Goal: Task Accomplishment & Management: Manage account settings

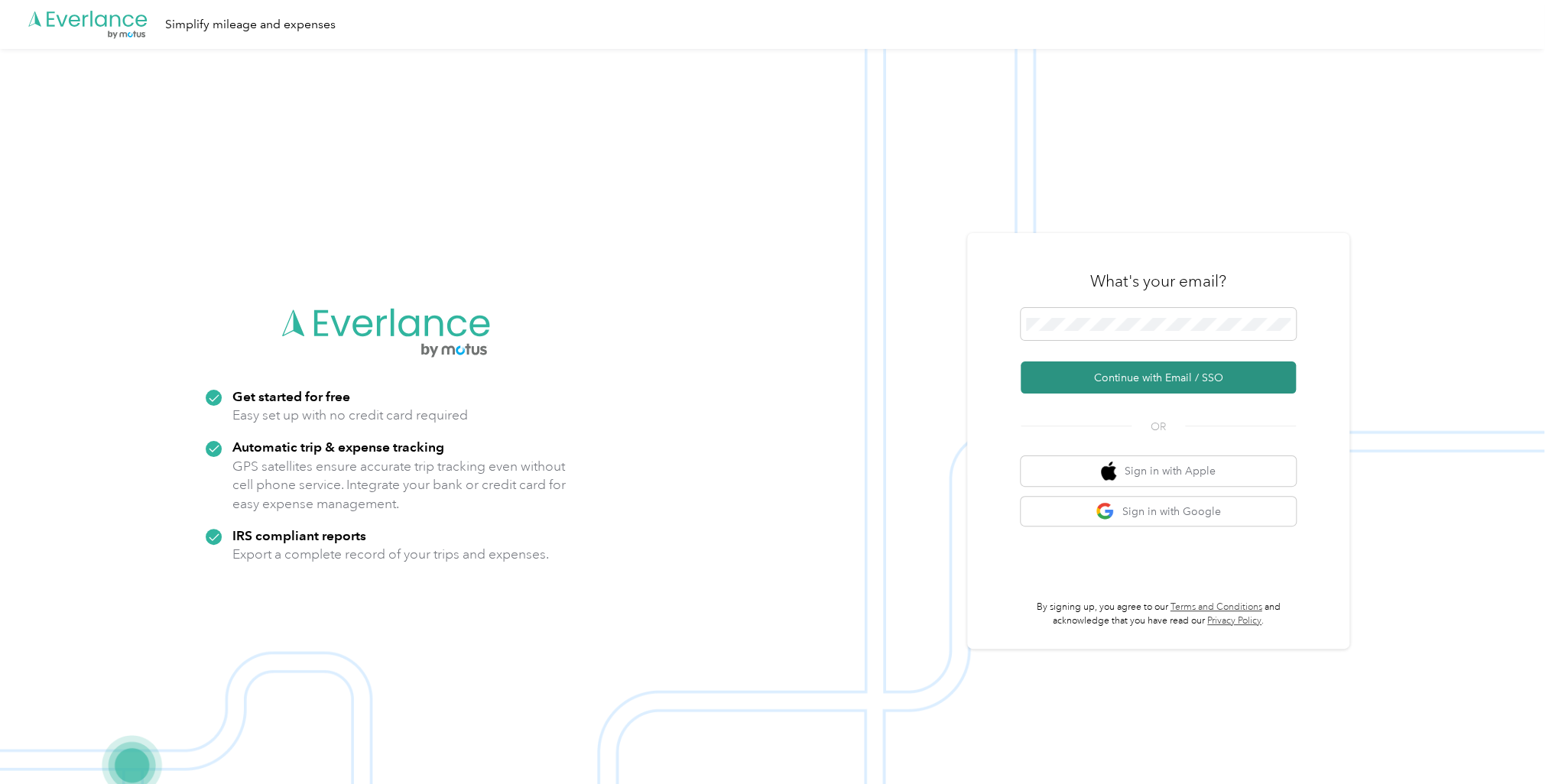
click at [1183, 374] on button "Continue with Email / SSO" at bounding box center [1158, 377] width 275 height 32
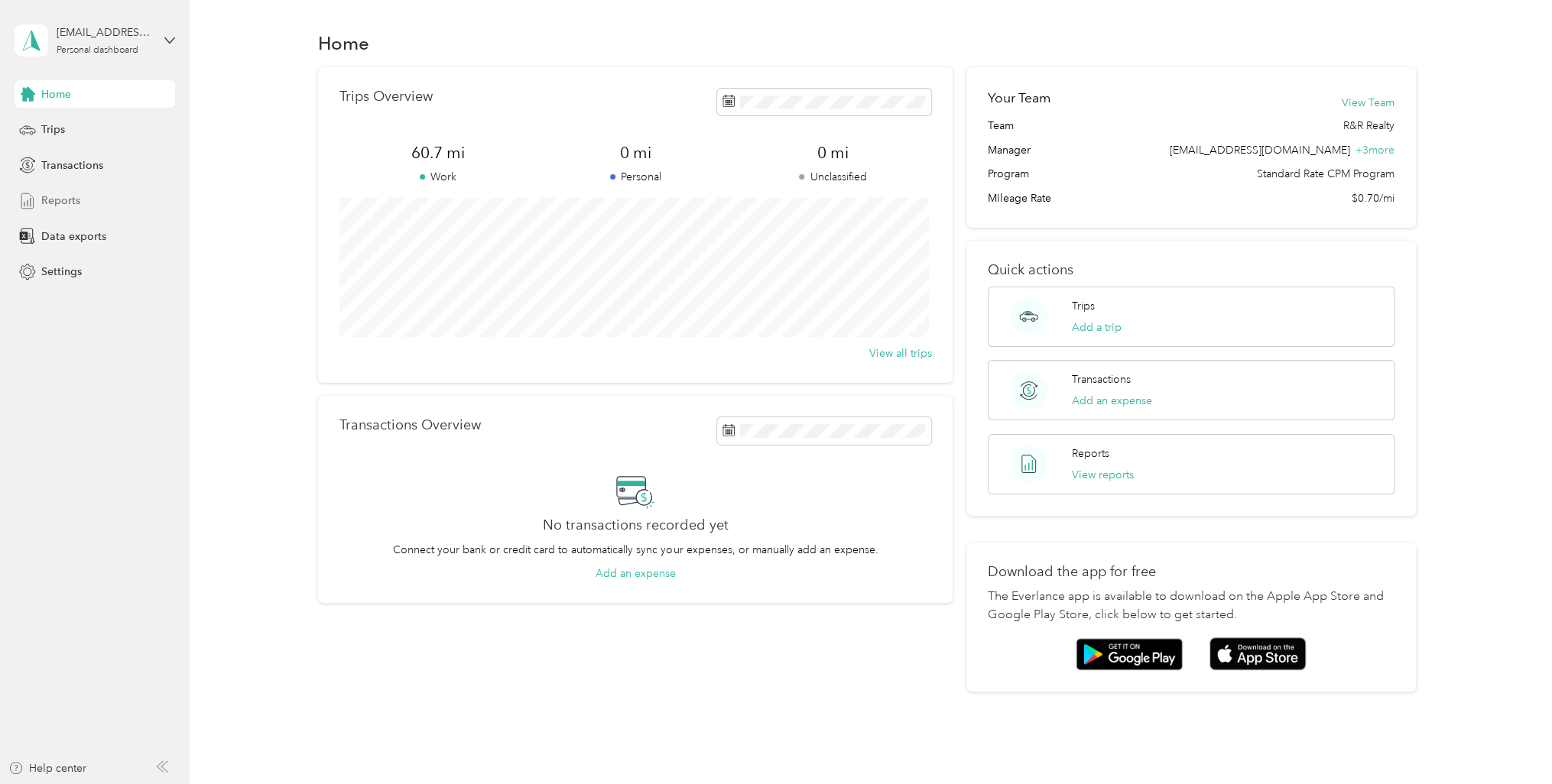
click at [128, 207] on div "Reports" at bounding box center [95, 202] width 161 height 28
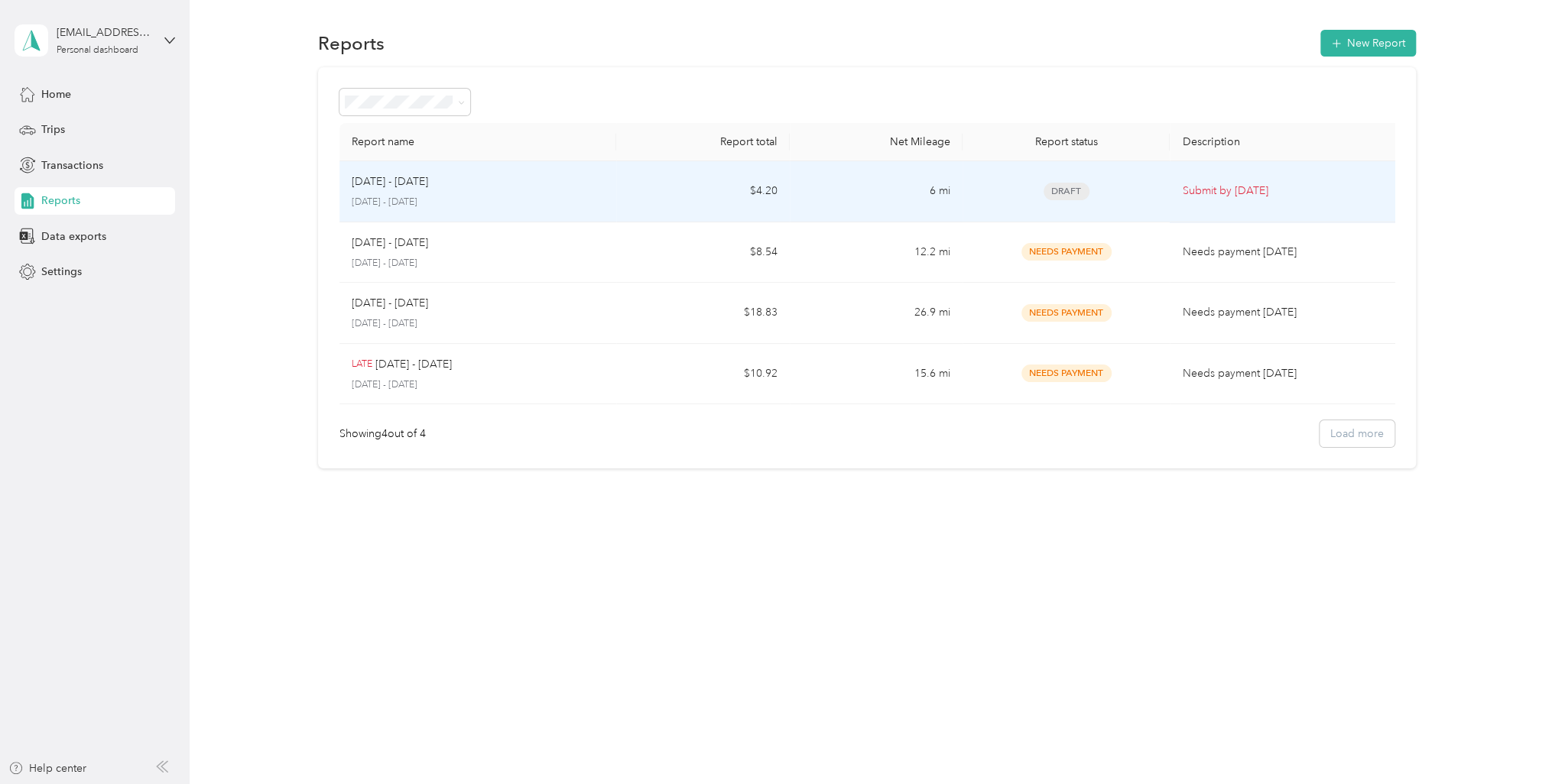
click at [1258, 189] on p "Submit by Oct. 5, 2025" at bounding box center [1285, 191] width 206 height 17
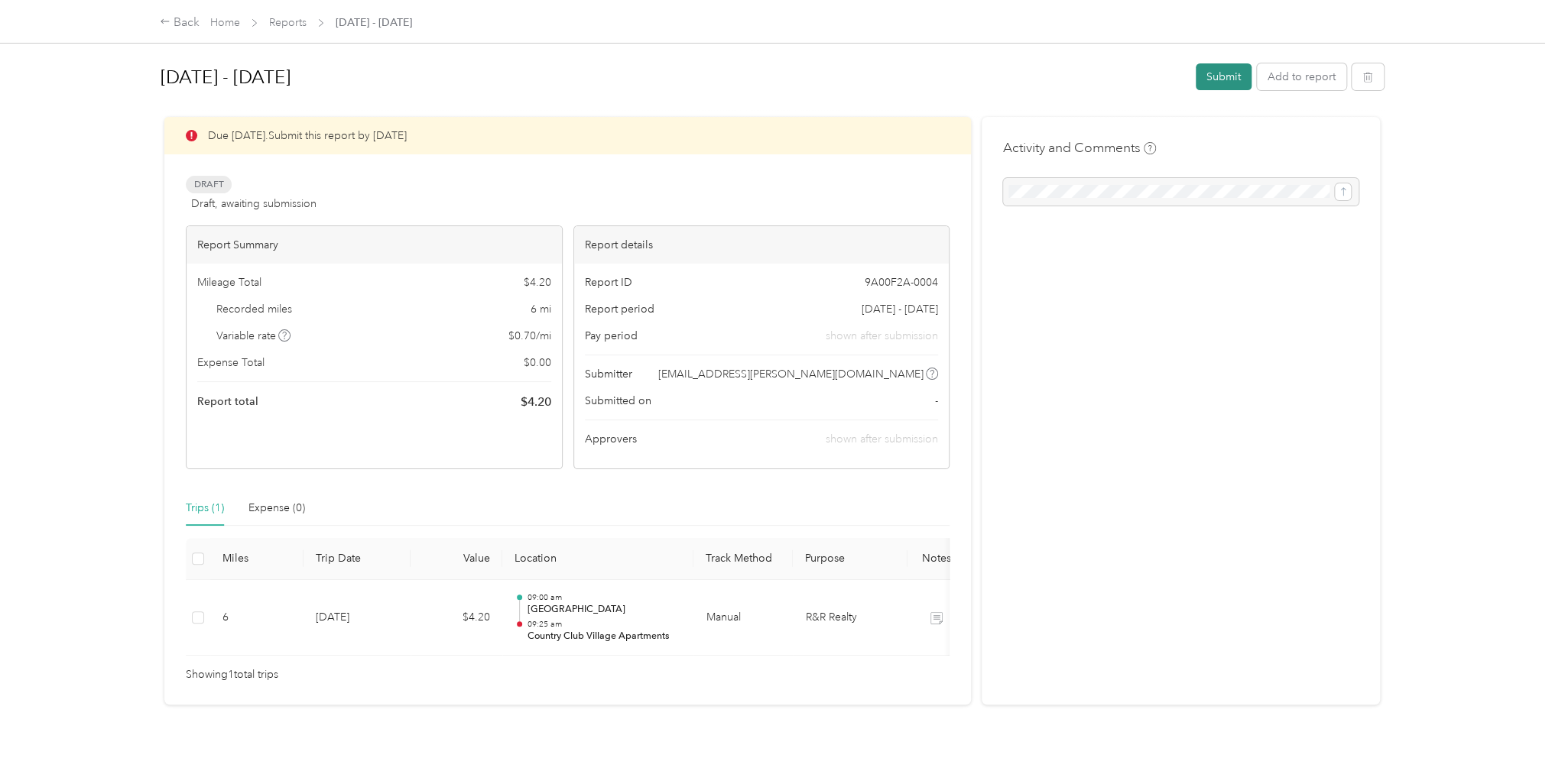
click at [1224, 75] on button "Submit" at bounding box center [1223, 77] width 55 height 27
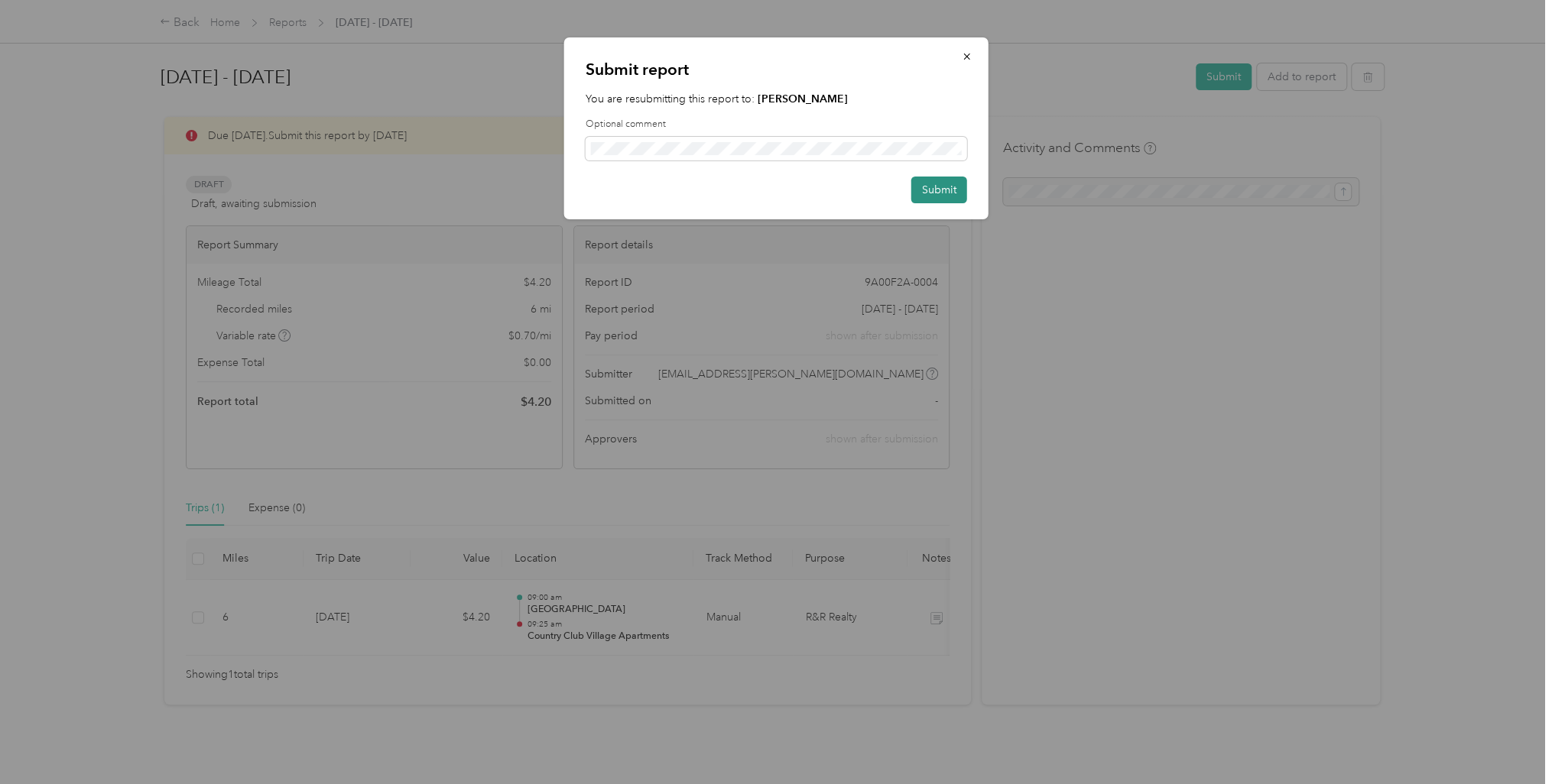
click at [936, 191] on button "Submit" at bounding box center [939, 189] width 55 height 27
